Goal: Task Accomplishment & Management: Manage account settings

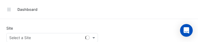
select select "**"
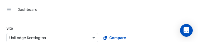
type input "**********"
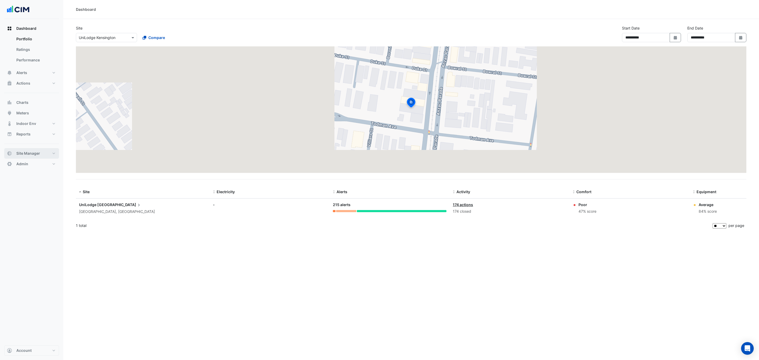
click at [29, 42] on span "Site Manager" at bounding box center [28, 153] width 24 height 5
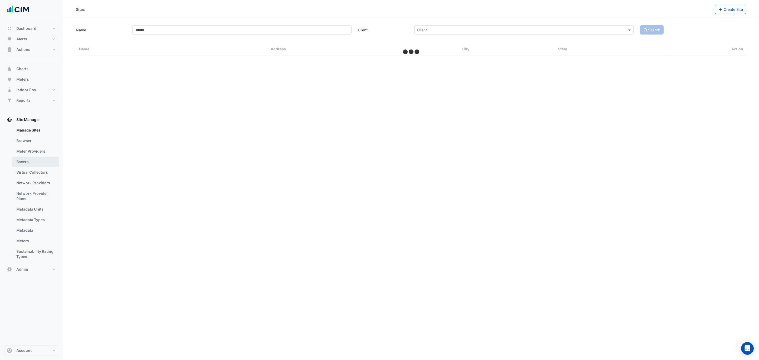
click at [36, 42] on link "Bacers" at bounding box center [35, 162] width 47 height 11
click at [197, 33] on input "text" at bounding box center [405, 35] width 319 height 6
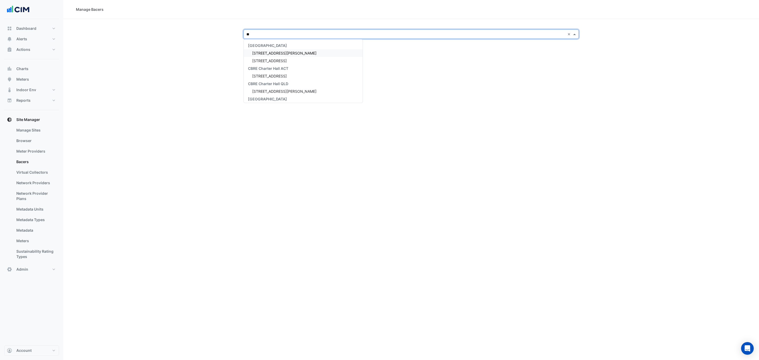
type input "***"
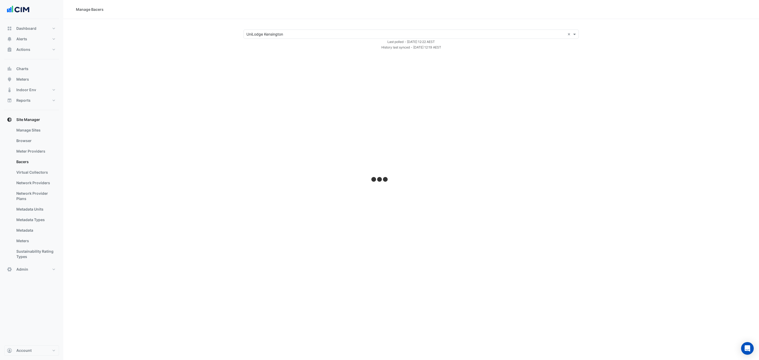
select select "**"
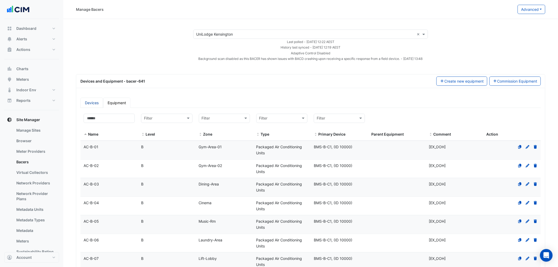
click at [91, 42] on link "Devices" at bounding box center [91, 103] width 23 height 10
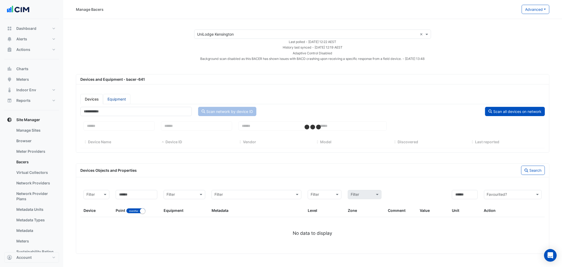
select select "**"
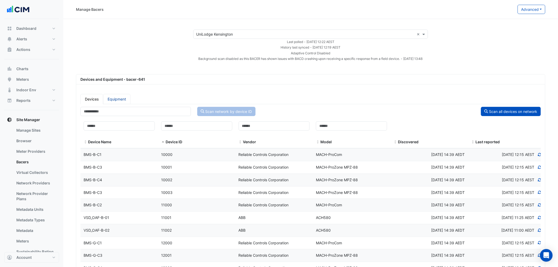
click at [109, 42] on link "Equipment" at bounding box center [116, 99] width 27 height 10
select select "**"
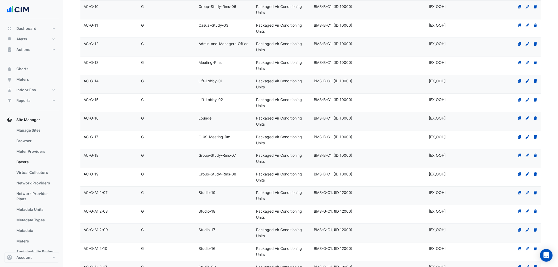
scroll to position [909, 0]
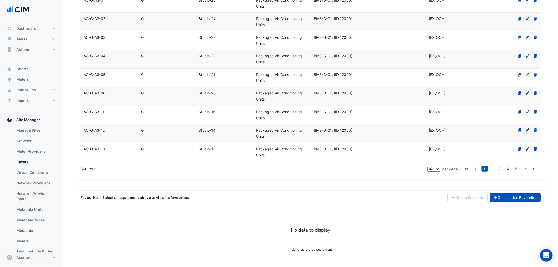
click at [197, 42] on link "Commission Favourites" at bounding box center [515, 197] width 51 height 9
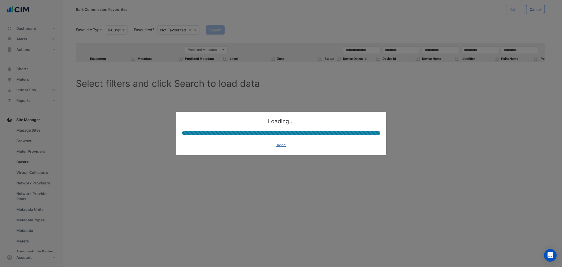
click at [197, 42] on button "Cancel" at bounding box center [281, 144] width 15 height 7
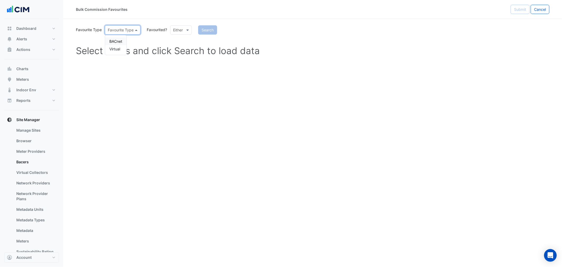
click at [125, 32] on input "text" at bounding box center [117, 30] width 19 height 6
click at [122, 41] on div "BACnet" at bounding box center [115, 41] width 21 height 8
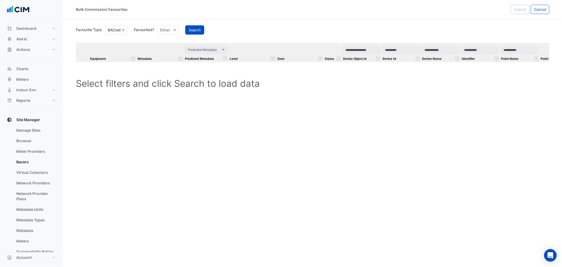
click at [183, 27] on div "Search" at bounding box center [367, 29] width 371 height 9
click at [168, 27] on div at bounding box center [168, 30] width 21 height 6
click at [169, 42] on div "Favourited" at bounding box center [175, 41] width 34 height 8
click at [196, 29] on div "Search" at bounding box center [373, 29] width 357 height 9
click at [197, 30] on button "Search" at bounding box center [208, 29] width 19 height 9
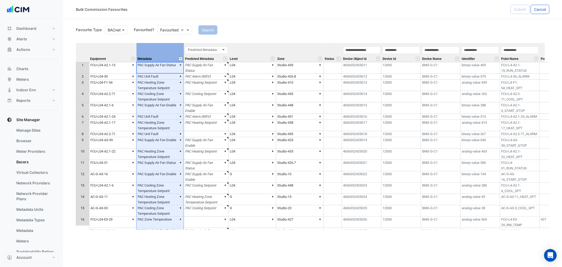
click at [181, 42] on button "" at bounding box center [181, 59] width 4 height 4
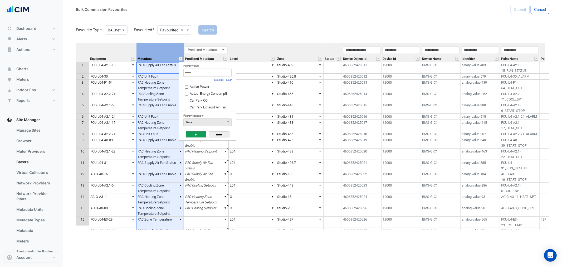
click at [197, 42] on link "Clear" at bounding box center [229, 79] width 6 height 3
click at [197, 42] on input "Filter by value:" at bounding box center [207, 73] width 48 height 8
type input "**********"
click at [197, 42] on span "PAC Zone Temperature" at bounding box center [207, 107] width 34 height 4
click at [193, 42] on input "**" at bounding box center [196, 134] width 21 height 6
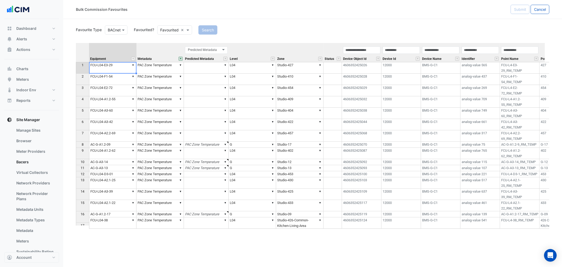
click at [112, 42] on td "▼ FCU-L04-E3-29" at bounding box center [112, 68] width 47 height 12
click at [127, 42] on th "Equipment" at bounding box center [112, 52] width 47 height 19
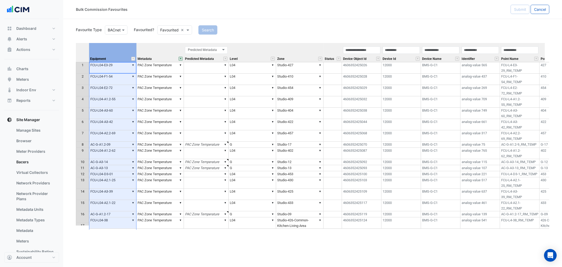
click at [197, 42] on th "Zone" at bounding box center [299, 52] width 47 height 19
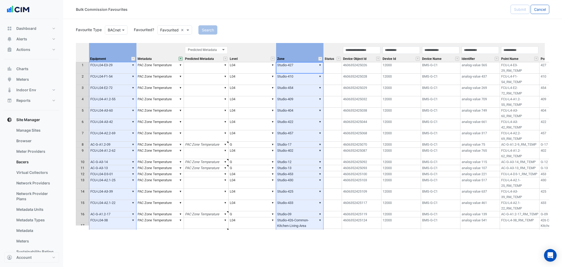
drag, startPoint x: 310, startPoint y: 35, endPoint x: 300, endPoint y: 49, distance: 17.2
click at [197, 35] on div "Favourite Type Favourite Type BACnet Favourited? Either Favourited × Search Equ…" at bounding box center [313, 126] width 474 height 205
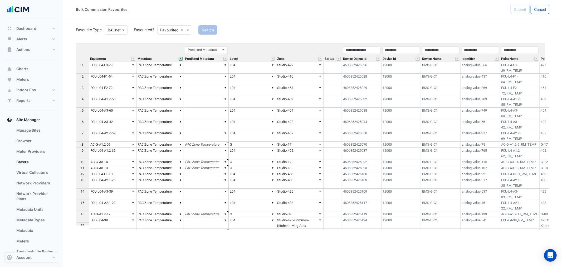
click at [197, 42] on th "Zone" at bounding box center [299, 52] width 47 height 19
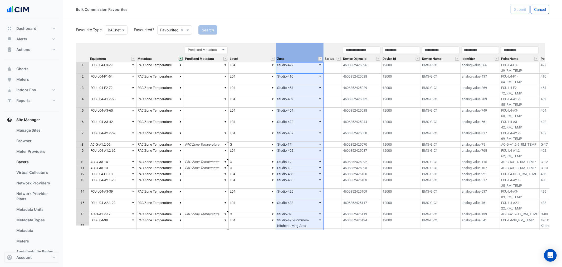
click at [197, 42] on th "Level" at bounding box center [252, 52] width 47 height 19
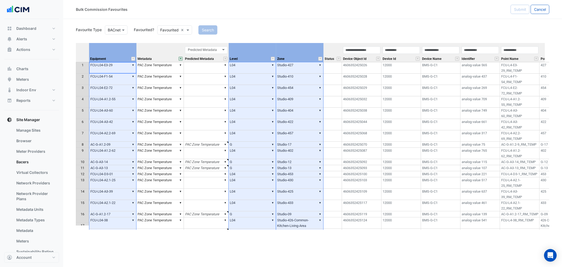
click at [120, 42] on th "Equipment" at bounding box center [112, 52] width 47 height 19
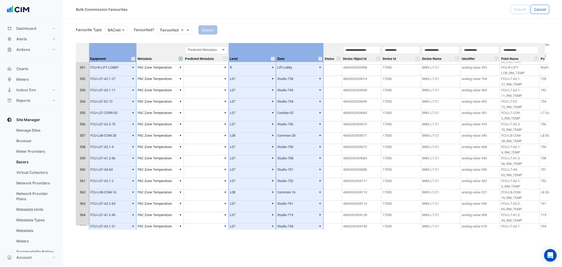
click at [197, 26] on div "Search" at bounding box center [373, 29] width 357 height 9
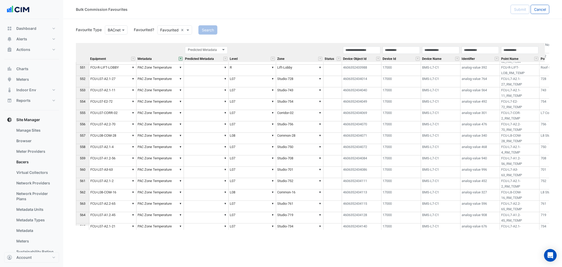
click at [197, 42] on th "Level" at bounding box center [252, 52] width 47 height 19
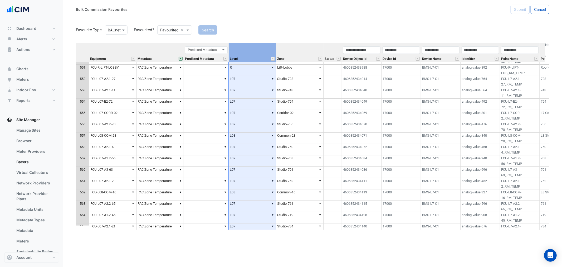
click at [197, 42] on th "Zone" at bounding box center [299, 52] width 47 height 19
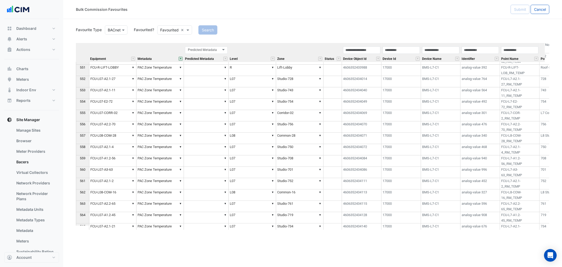
click at [197, 8] on app-button "Cancel" at bounding box center [540, 9] width 20 height 9
click at [197, 8] on span "Cancel" at bounding box center [540, 9] width 12 height 4
select select "**"
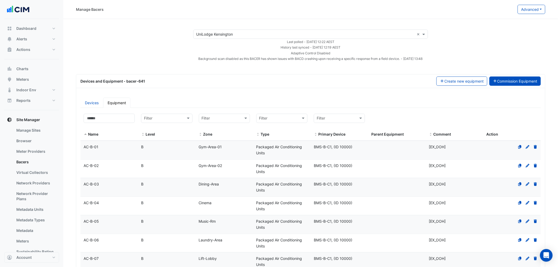
click at [197, 42] on button "Commission Equipment" at bounding box center [515, 80] width 52 height 9
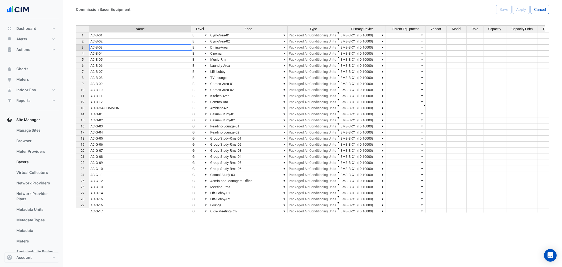
click at [155, 42] on td "AC-B-03" at bounding box center [140, 48] width 102 height 6
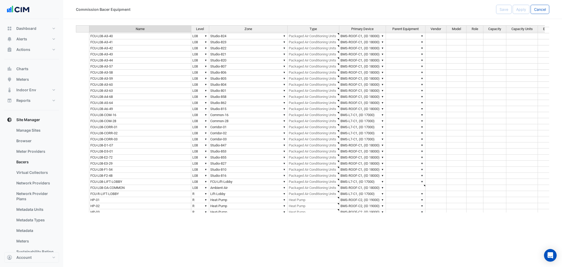
scroll to position [4141, 0]
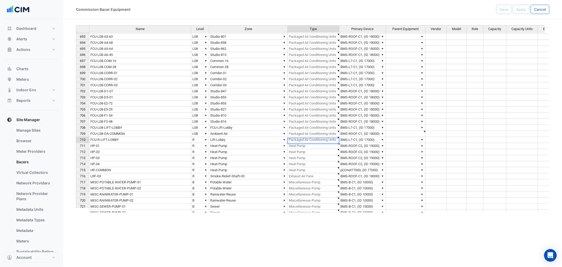
type textarea "**********"
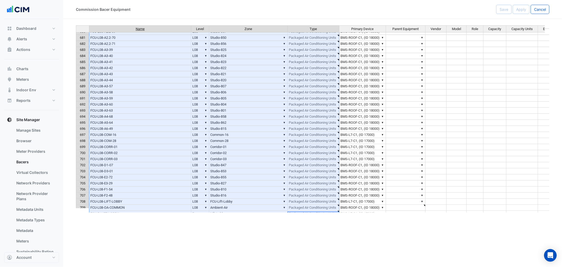
drag, startPoint x: 311, startPoint y: 142, endPoint x: 140, endPoint y: 30, distance: 205.1
click at [140, 30] on div "Name Level Zone Type Primary Device Parent Equipment Vendor Model Role Capacity…" at bounding box center [313, 118] width 474 height 187
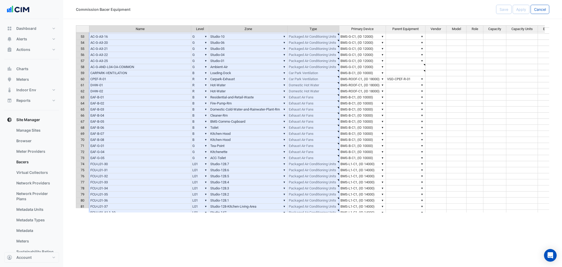
click at [166, 42] on td "AC-G-AND-L04-OA-COMMON" at bounding box center [140, 67] width 102 height 6
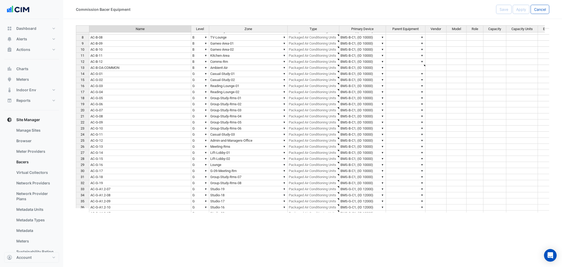
scroll to position [0, 0]
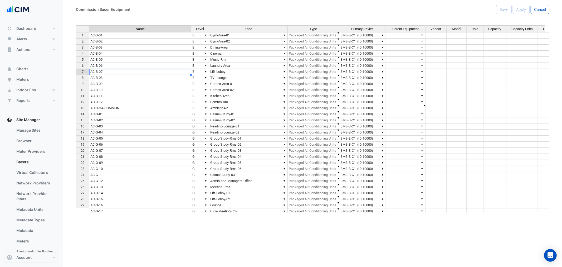
click at [142, 42] on td "AC-B-07" at bounding box center [140, 72] width 102 height 6
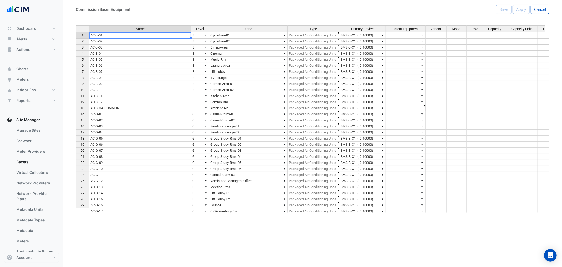
click at [148, 35] on td "AC-B-01" at bounding box center [140, 35] width 102 height 6
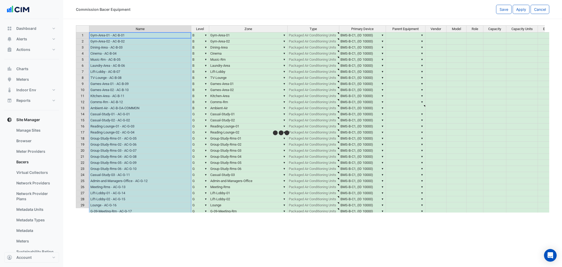
type textarea "**********"
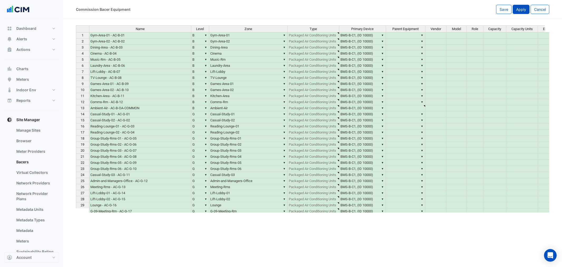
click at [197, 7] on span "Apply" at bounding box center [521, 9] width 10 height 4
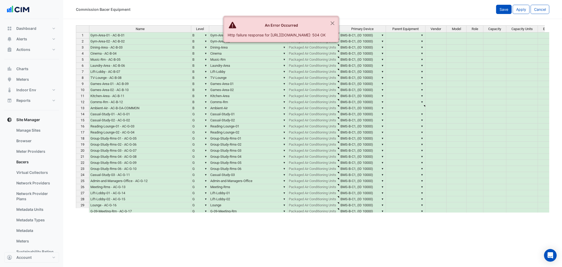
click at [197, 11] on button "Save" at bounding box center [504, 9] width 16 height 9
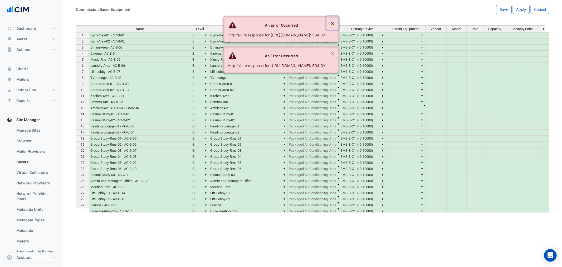
click at [197, 24] on button "Close" at bounding box center [333, 23] width 12 height 14
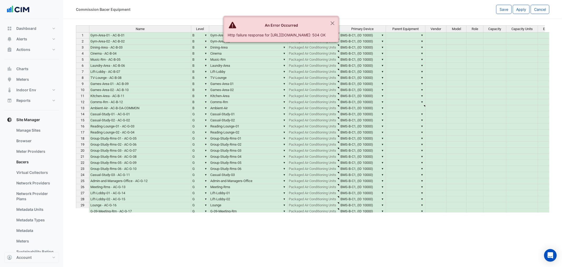
click at [197, 38] on ngb-alert "An Error Occurred Http failure response for [URL][DOMAIN_NAME]: 504 OK" at bounding box center [281, 29] width 115 height 26
drag, startPoint x: 347, startPoint y: 27, endPoint x: 331, endPoint y: 26, distance: 16.1
click at [197, 26] on button "Close" at bounding box center [333, 23] width 12 height 14
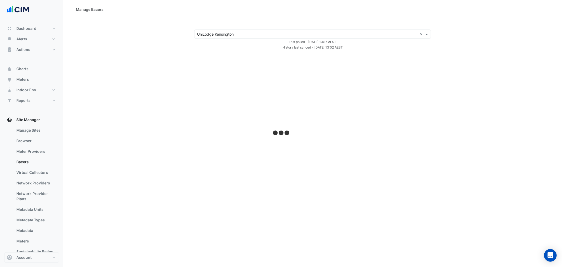
select select "**"
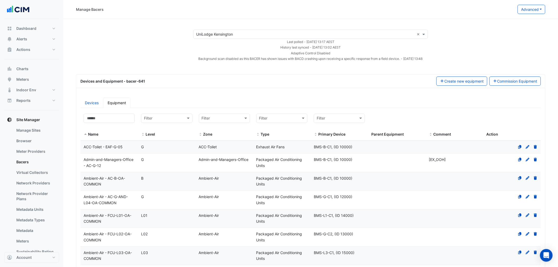
scroll to position [234, 0]
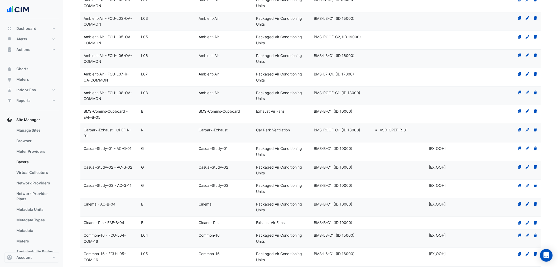
click at [107, 42] on datatable-body-cell "Name Casual-Study-02 - AC-G-02" at bounding box center [108, 170] width 57 height 18
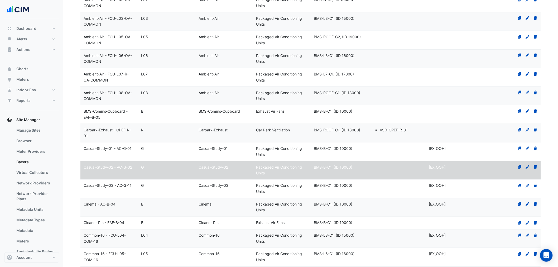
click at [103, 42] on datatable-body-cell "Name Casual-Study-02 - AC-G-02" at bounding box center [108, 170] width 57 height 18
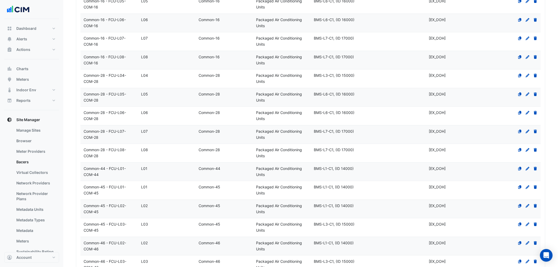
scroll to position [507, 0]
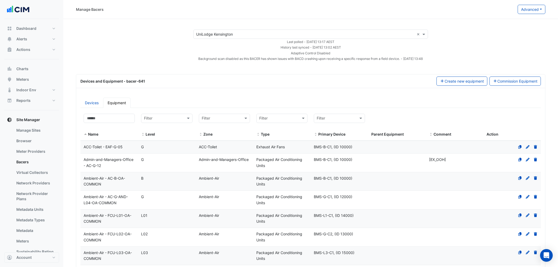
select select "**"
click at [21, 38] on span "Alerts" at bounding box center [21, 38] width 11 height 5
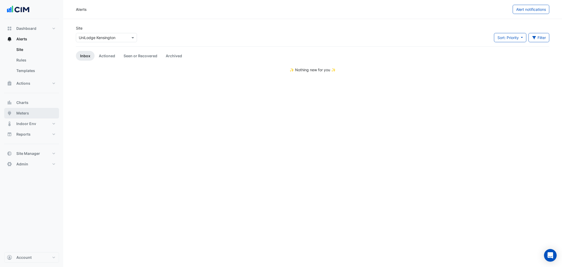
click at [33, 113] on button "Meters" at bounding box center [31, 113] width 55 height 11
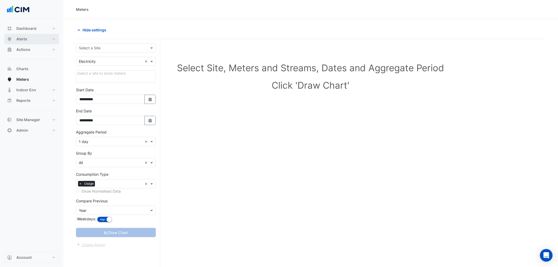
click at [33, 40] on button "Alerts" at bounding box center [31, 39] width 55 height 11
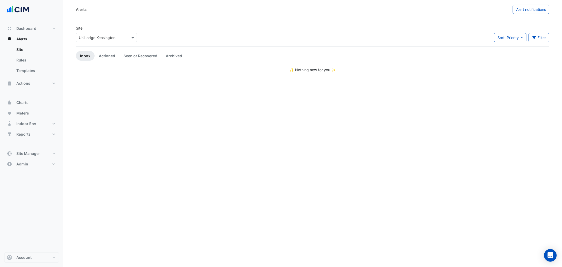
click at [95, 40] on input "text" at bounding box center [101, 38] width 45 height 6
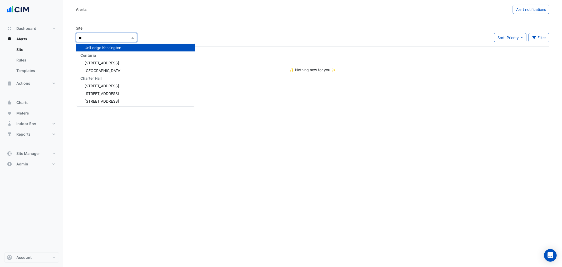
scroll to position [63, 0]
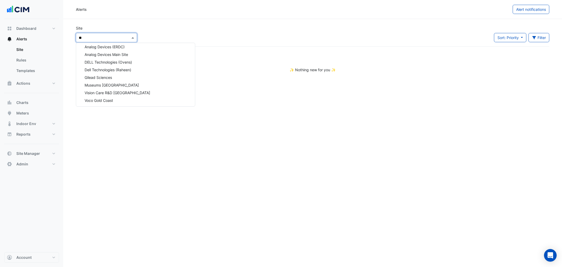
type input "***"
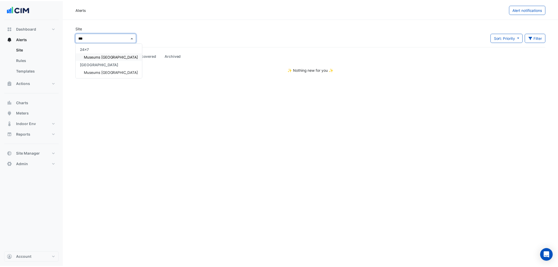
scroll to position [0, 0]
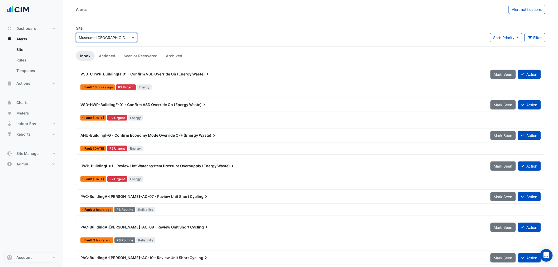
click at [136, 76] on div "VSD-CHWP-BuildingH-01 - Confirm VSD Override On (Energy Waste)" at bounding box center [282, 73] width 404 height 5
click at [175, 106] on span "VSD-HWP-BuildingF-01 - Confirm VSD Override On (Energy" at bounding box center [134, 104] width 108 height 4
click at [154, 141] on div "AHU-BuildingI-G - Confirm Economy Mode Override OFF (Energy Waste) Mark Seen Ac…" at bounding box center [310, 136] width 460 height 12
click at [212, 172] on div "HWP-BuildingI-01 - Review Hot Water System Pressure Oversupply (Energy Waste) M…" at bounding box center [310, 167] width 460 height 12
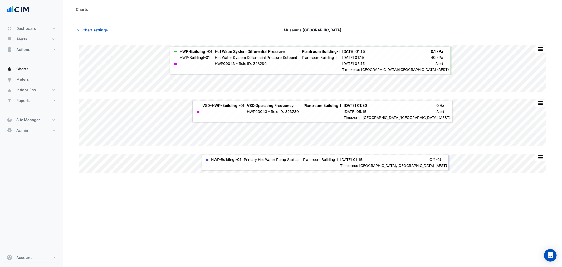
type input "**********"
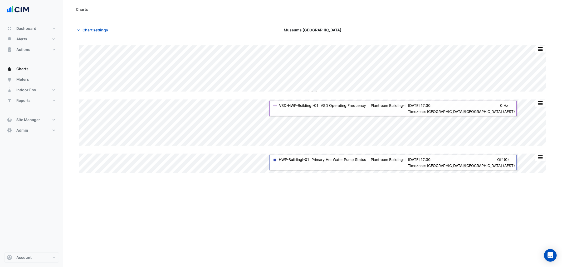
drag, startPoint x: 90, startPoint y: 31, endPoint x: 94, endPoint y: 36, distance: 5.8
click at [90, 31] on span "Chart settings" at bounding box center [96, 30] width 26 height 6
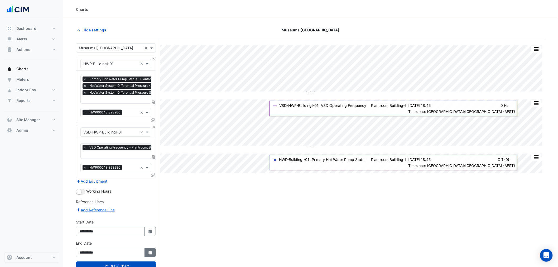
click at [153, 250] on button "Select Date" at bounding box center [150, 252] width 12 height 9
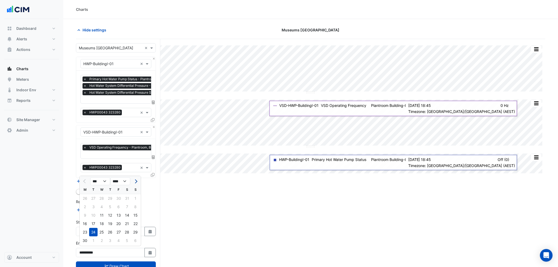
click at [137, 181] on span "Next month" at bounding box center [135, 181] width 4 height 4
select select "*"
click at [108, 207] on div "11" at bounding box center [110, 206] width 8 height 8
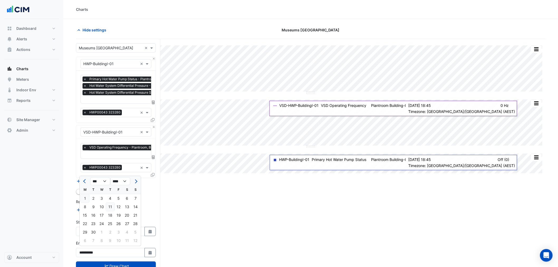
type input "**********"
drag, startPoint x: 126, startPoint y: 263, endPoint x: 124, endPoint y: 267, distance: 4.4
click at [124, 267] on html "Charts Hide settings Museums Discovery Centre Split by Equip Split All Split No…" at bounding box center [279, 143] width 558 height 287
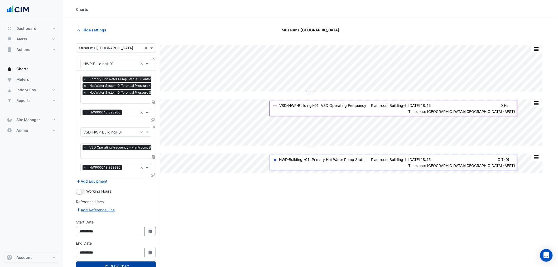
click at [124, 261] on button "Draw Chart" at bounding box center [116, 265] width 80 height 9
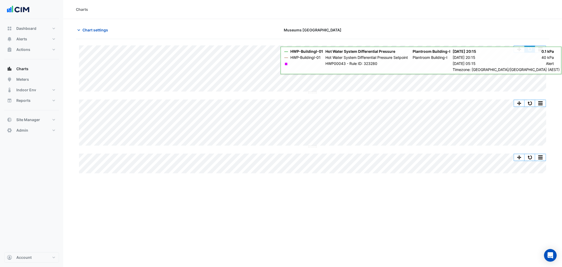
click at [527, 46] on button "button" at bounding box center [530, 49] width 11 height 7
